Goal: Information Seeking & Learning: Learn about a topic

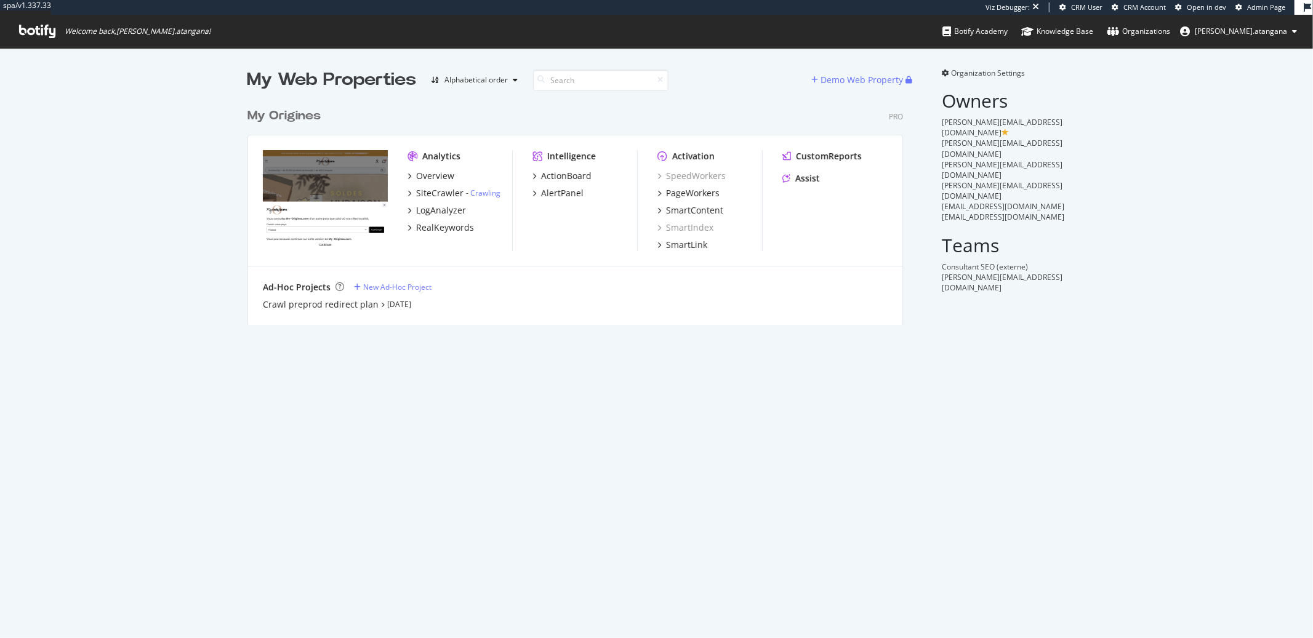
scroll to position [222, 655]
click at [659, 192] on div "PageWorkers" at bounding box center [688, 193] width 62 height 12
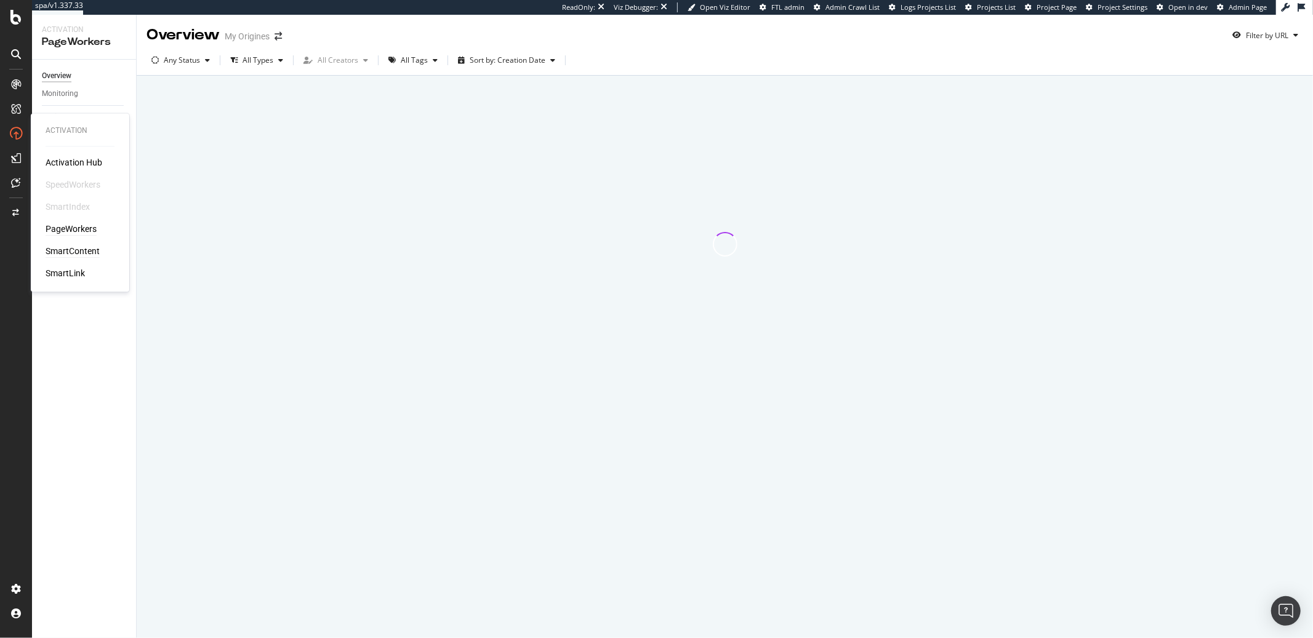
click at [60, 249] on div "SmartContent" at bounding box center [73, 252] width 54 height 12
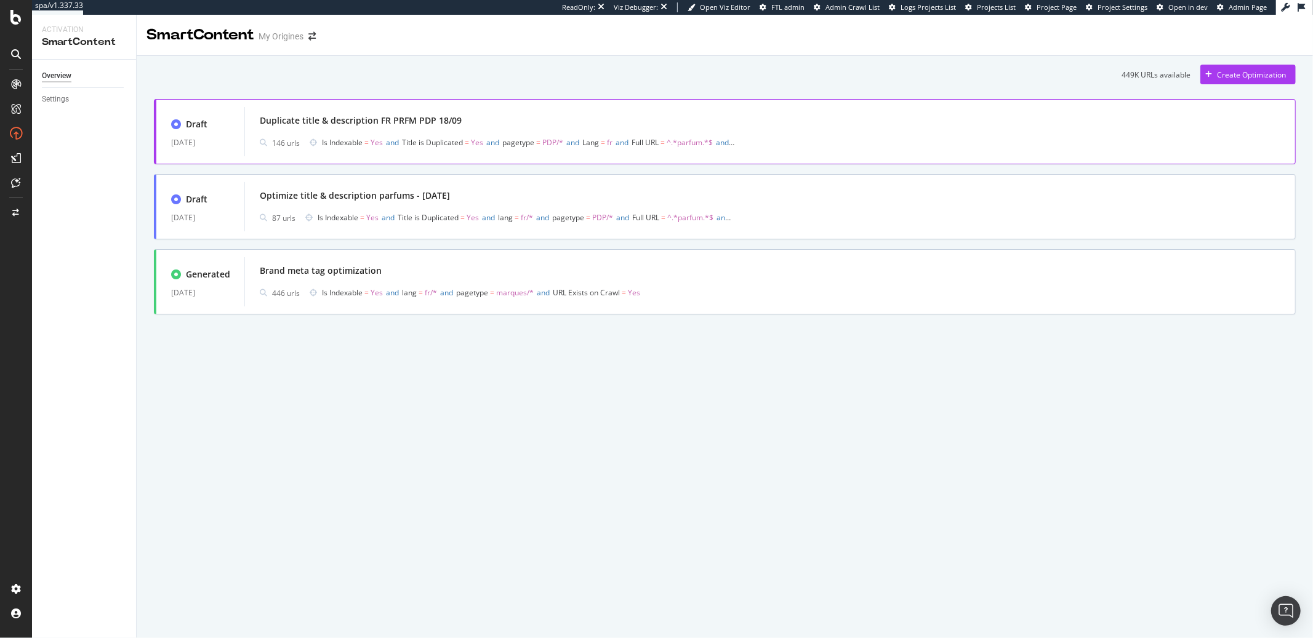
click at [531, 121] on div "Duplicate title & description FR PRFM PDP 18/09" at bounding box center [770, 120] width 1021 height 17
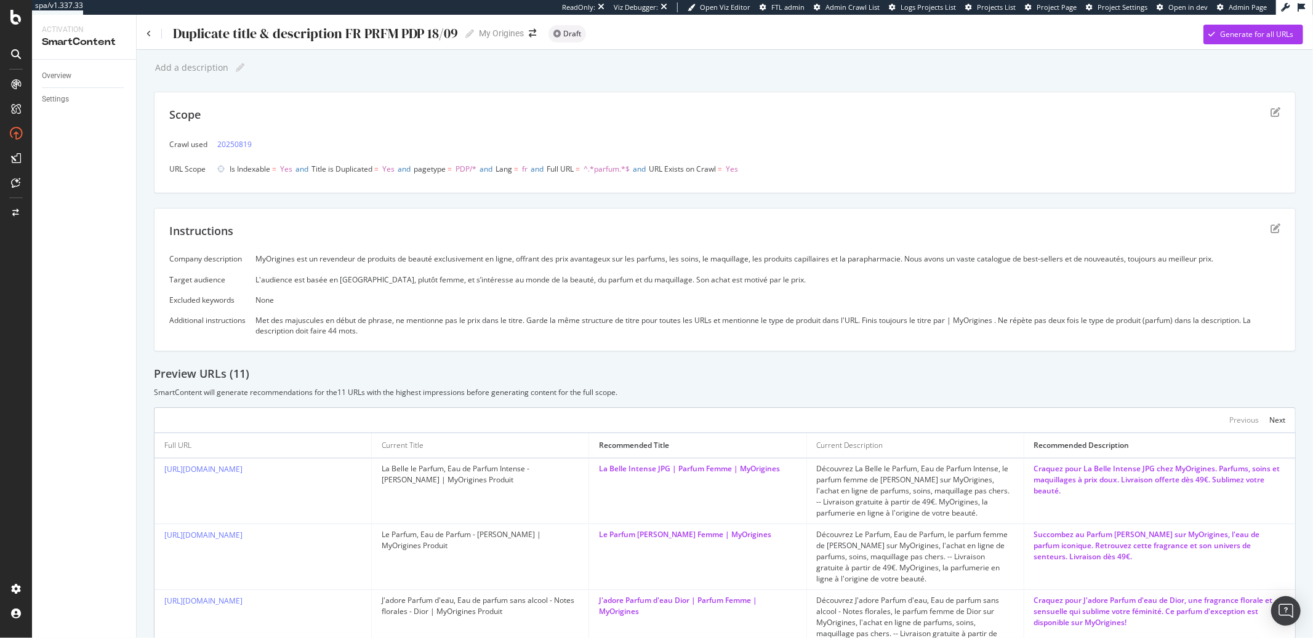
drag, startPoint x: 1126, startPoint y: 557, endPoint x: 1025, endPoint y: 537, distance: 103.0
click at [1034, 537] on div "Succombez au Parfum [PERSON_NAME] sur MyOrigines, l'eau de parfum iconique. Ret…" at bounding box center [1159, 545] width 251 height 33
copy div "Succombez au Parfum [PERSON_NAME] sur MyOrigines, l'eau de parfum iconique. Ret…"
click at [1271, 114] on icon "edit" at bounding box center [1276, 112] width 10 height 10
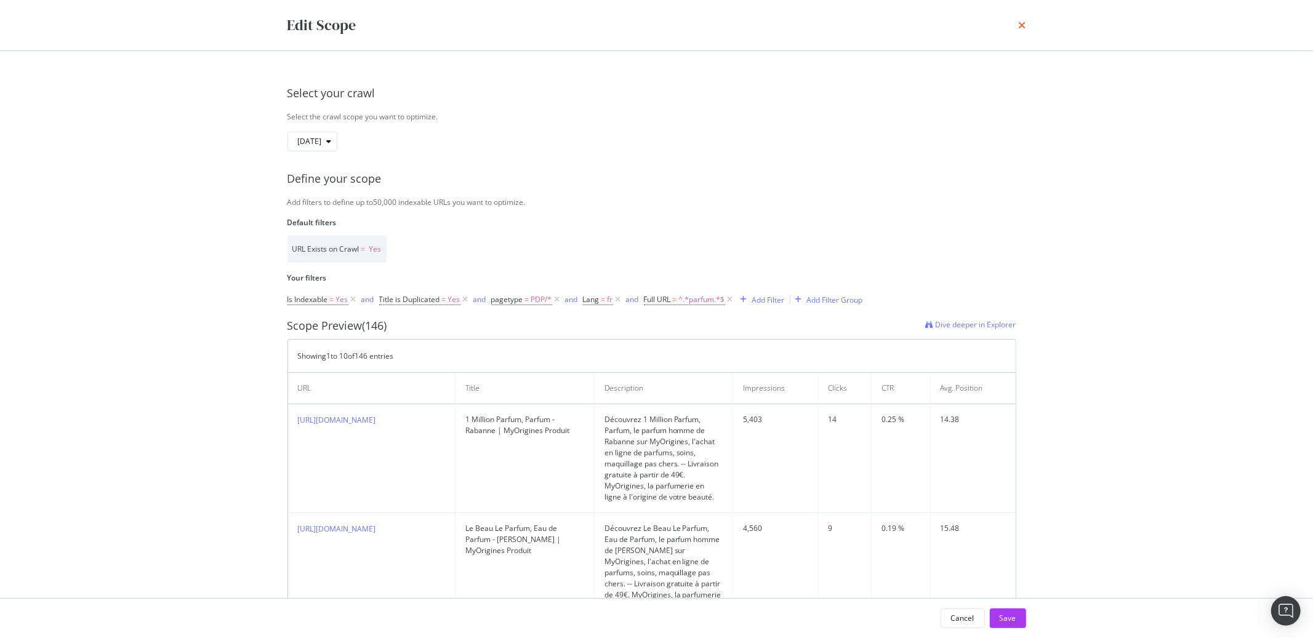
click at [1024, 26] on icon "times" at bounding box center [1022, 25] width 7 height 10
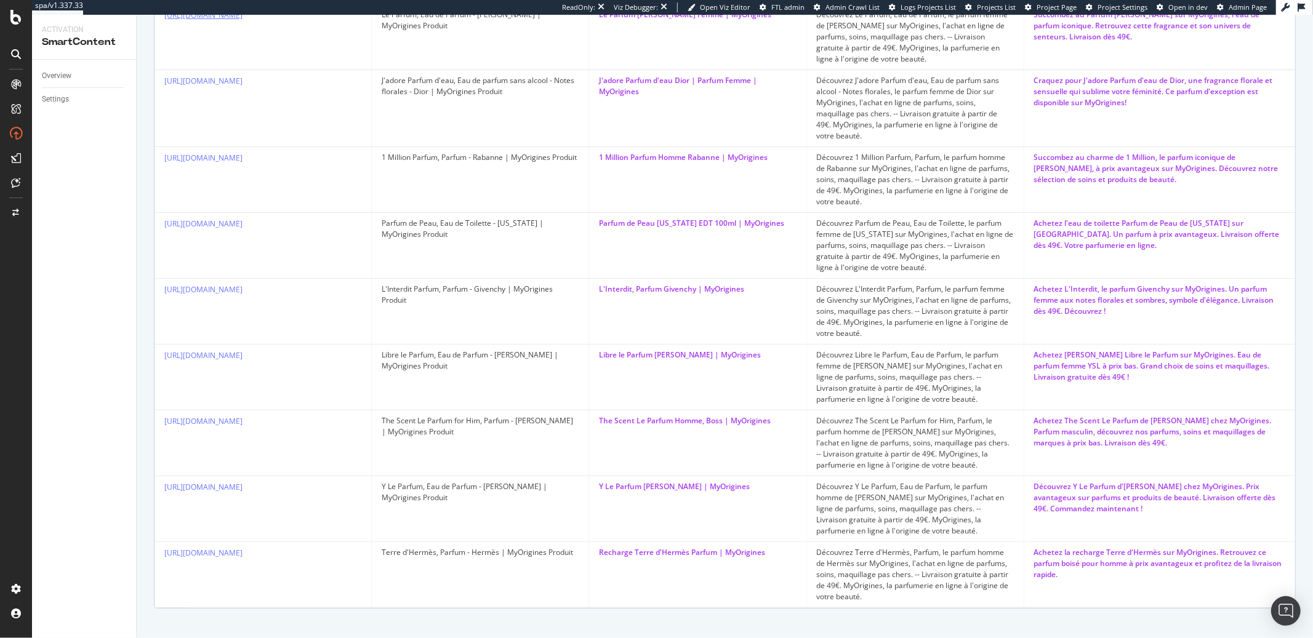
scroll to position [533, 0]
